Goal: Transaction & Acquisition: Purchase product/service

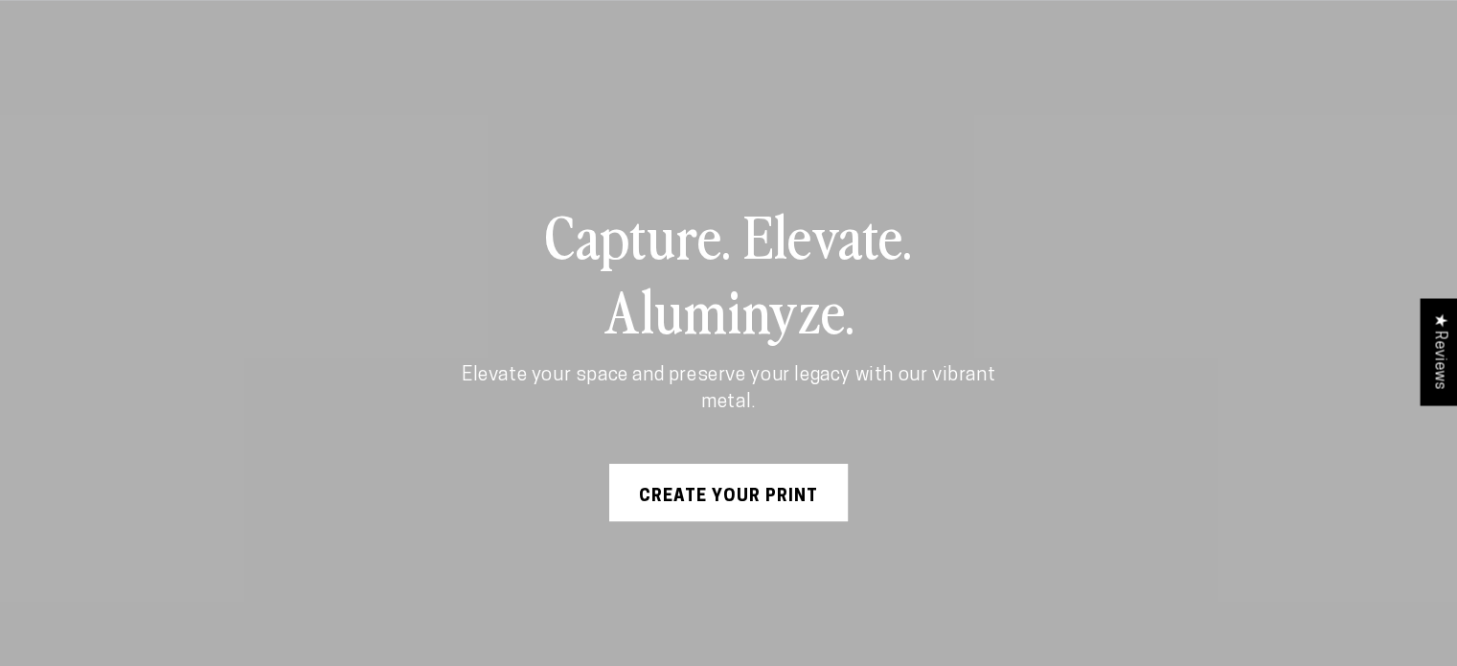
scroll to position [130, 0]
click at [755, 480] on link "Create Your Print" at bounding box center [728, 491] width 238 height 57
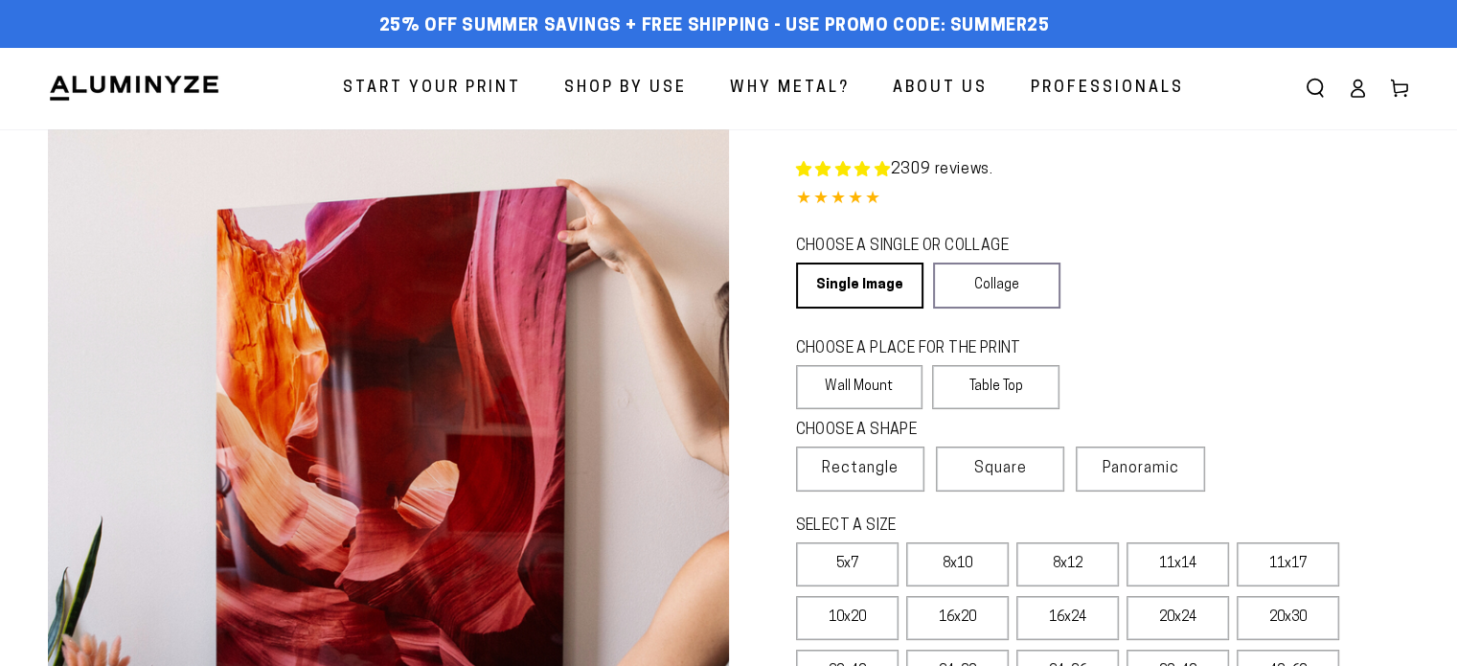
select select "**********"
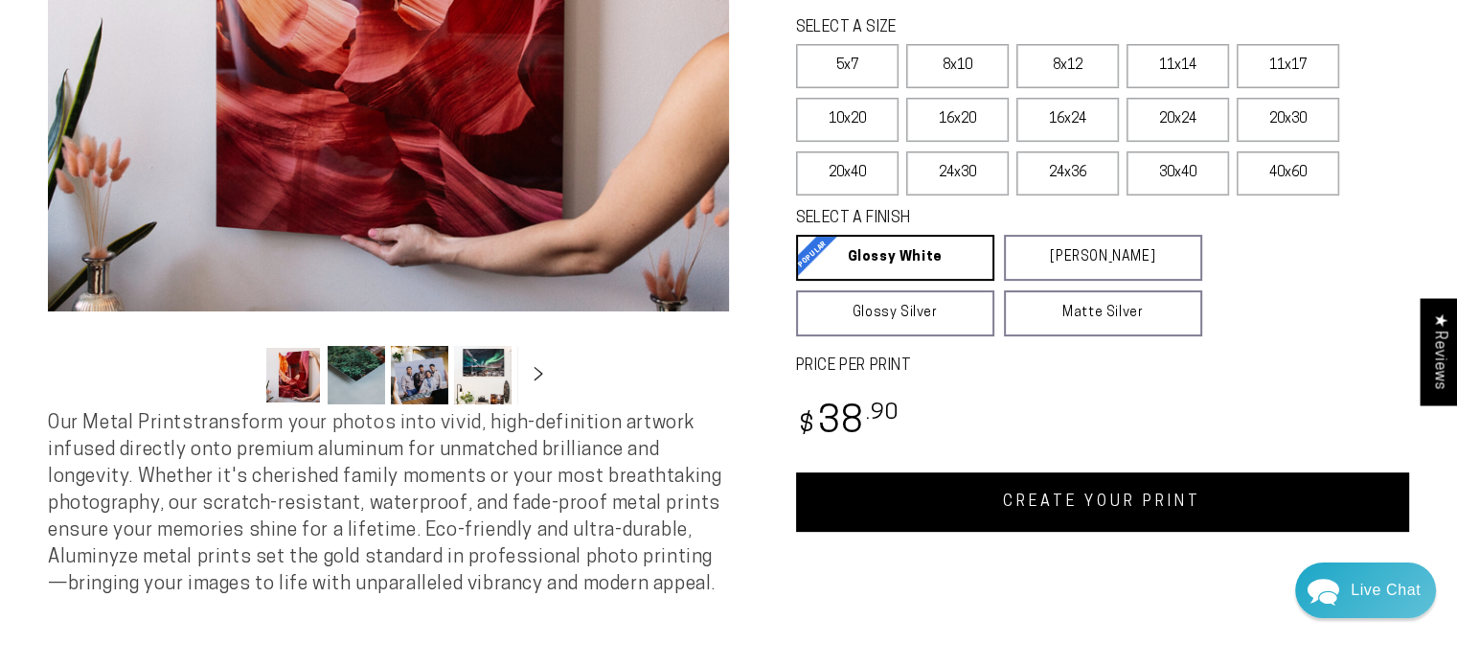
scroll to position [501, 0]
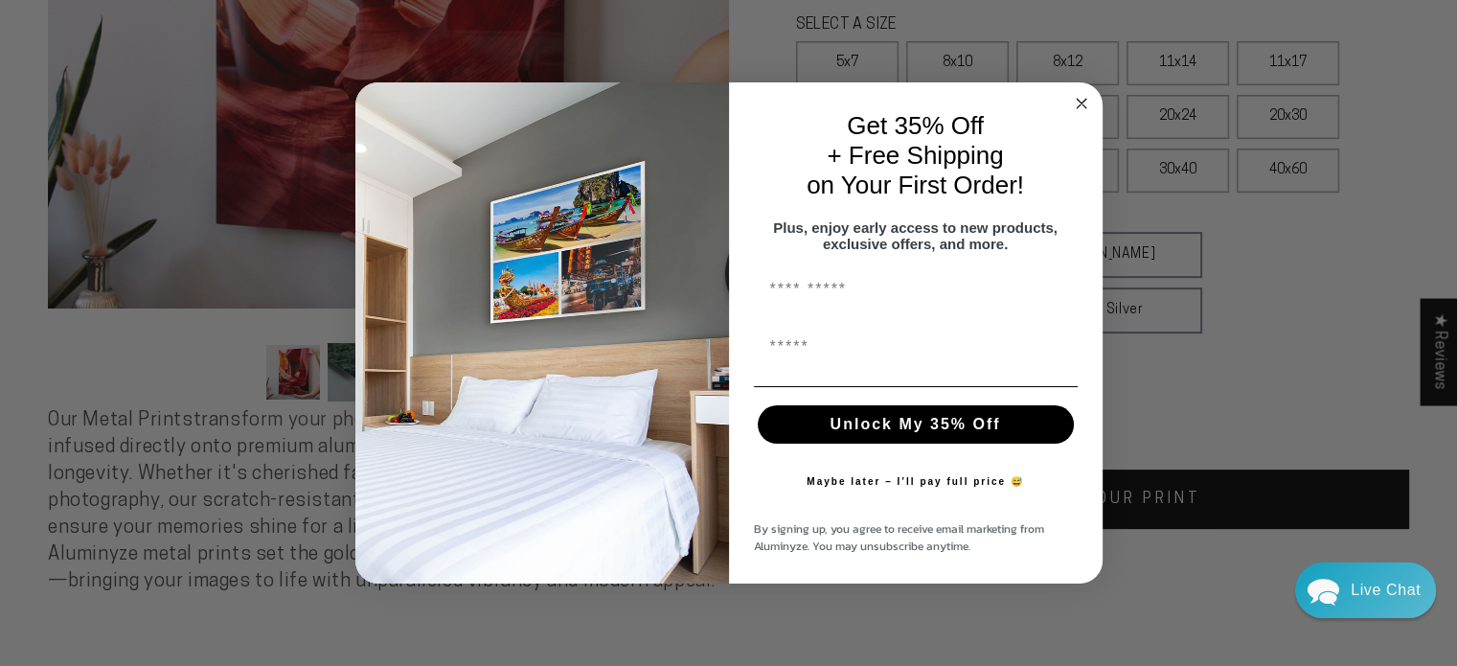
click at [1070, 99] on icon "Close dialog" at bounding box center [1081, 103] width 23 height 23
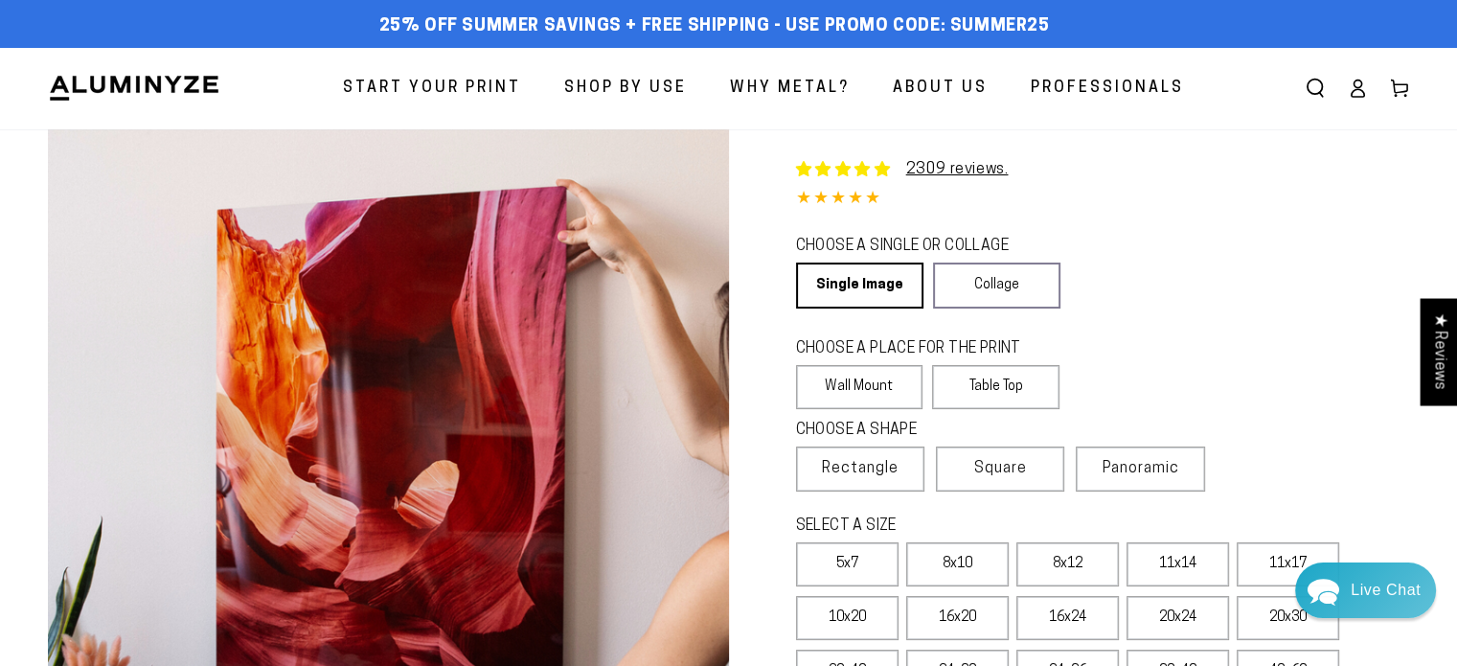
scroll to position [0, 0]
click at [1352, 92] on icon at bounding box center [1357, 94] width 12 height 8
